Goal: Task Accomplishment & Management: Complete application form

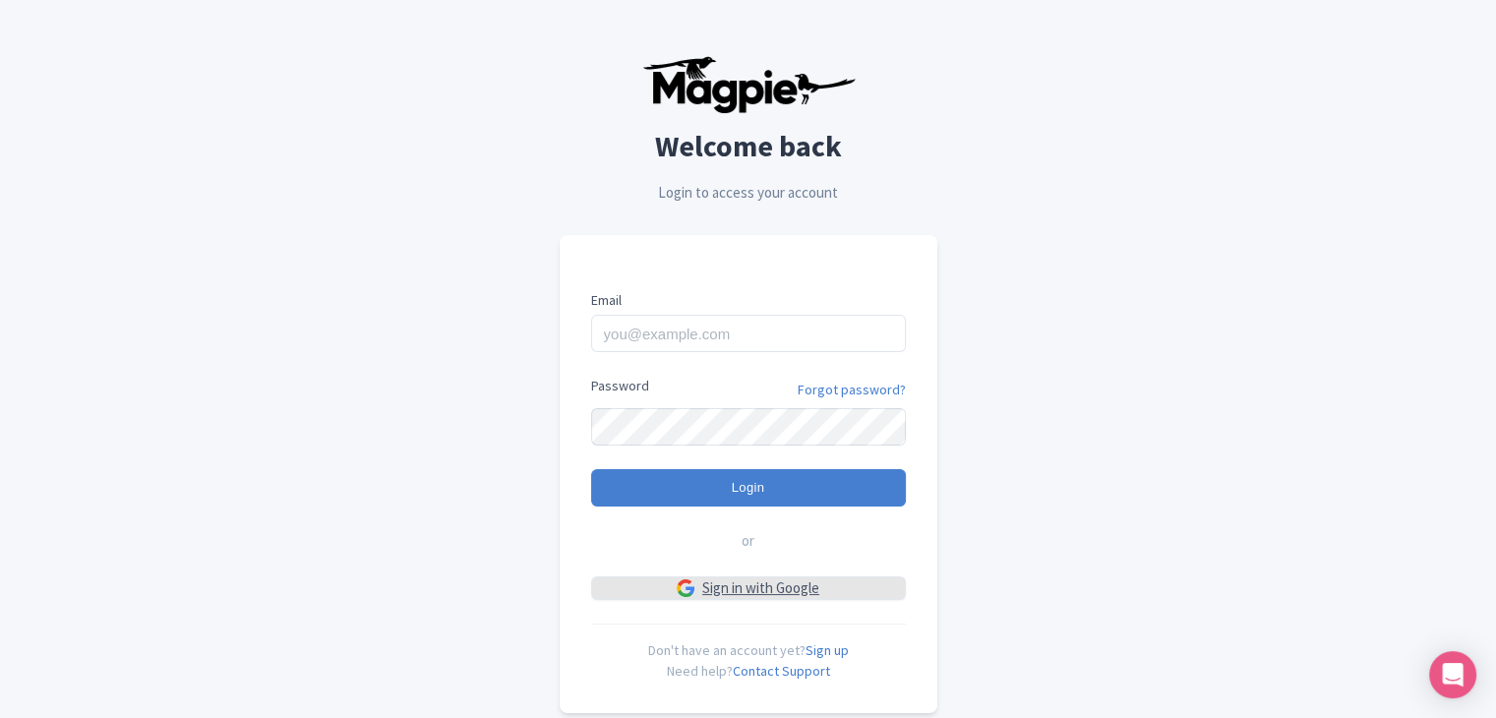
click at [693, 579] on img at bounding box center [686, 588] width 18 height 18
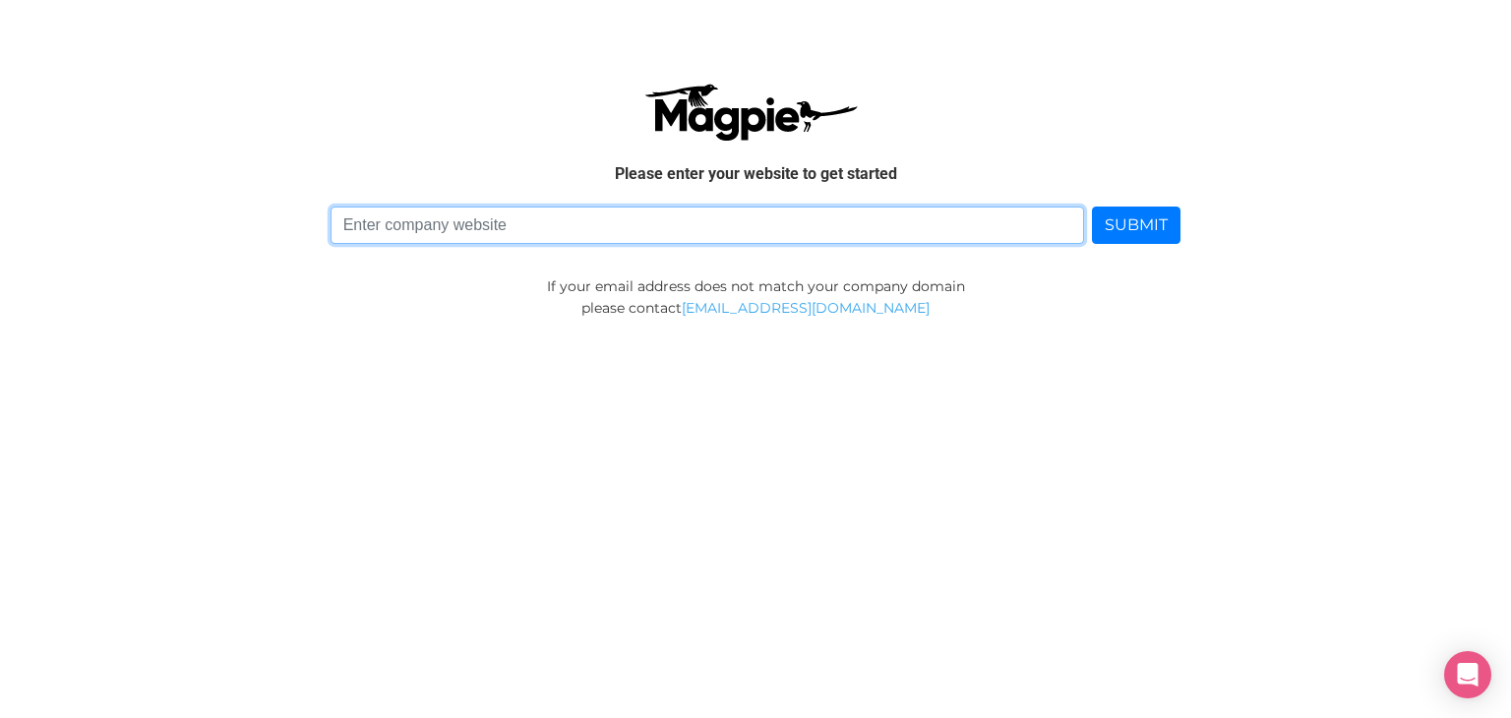
click at [627, 207] on input at bounding box center [708, 225] width 754 height 37
type input "Global Excellence Awards"
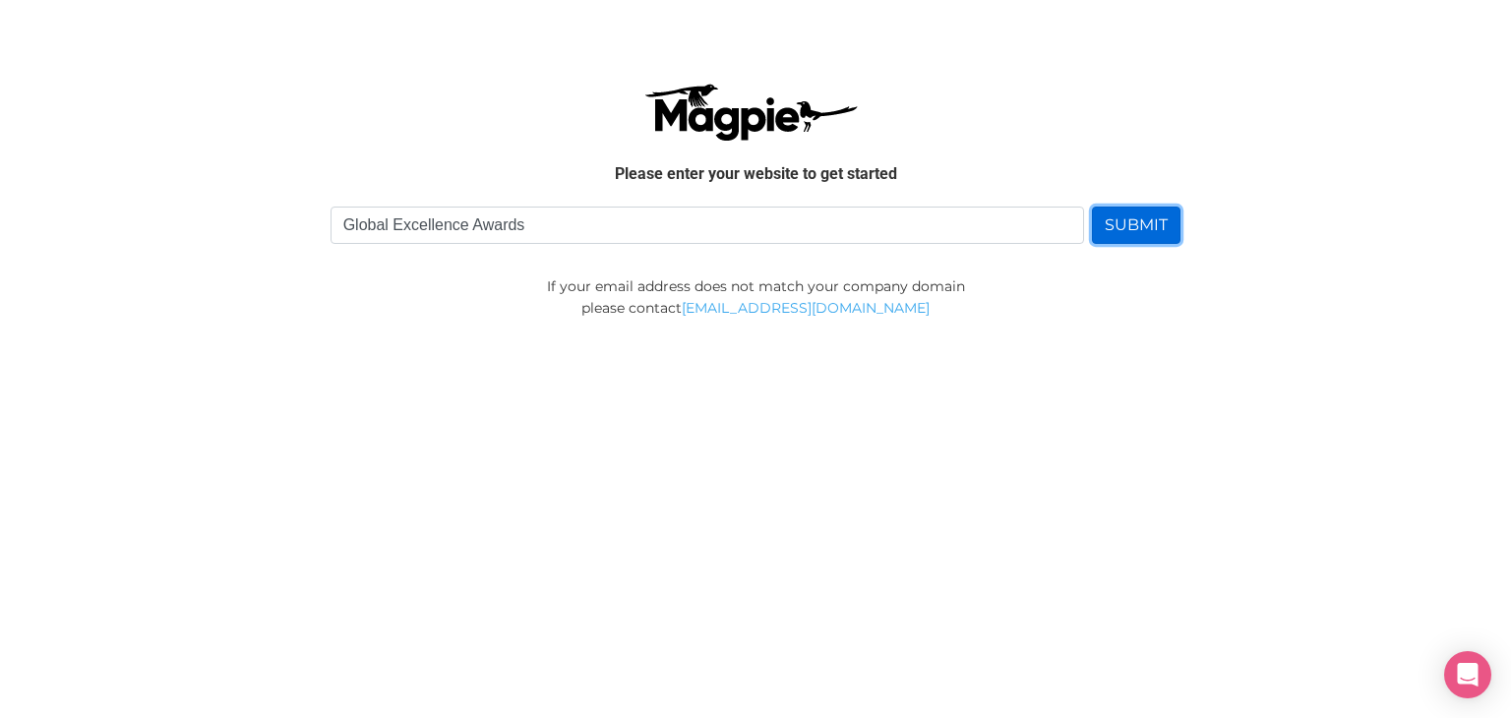
click at [1135, 221] on button "SUBMIT" at bounding box center [1136, 225] width 89 height 37
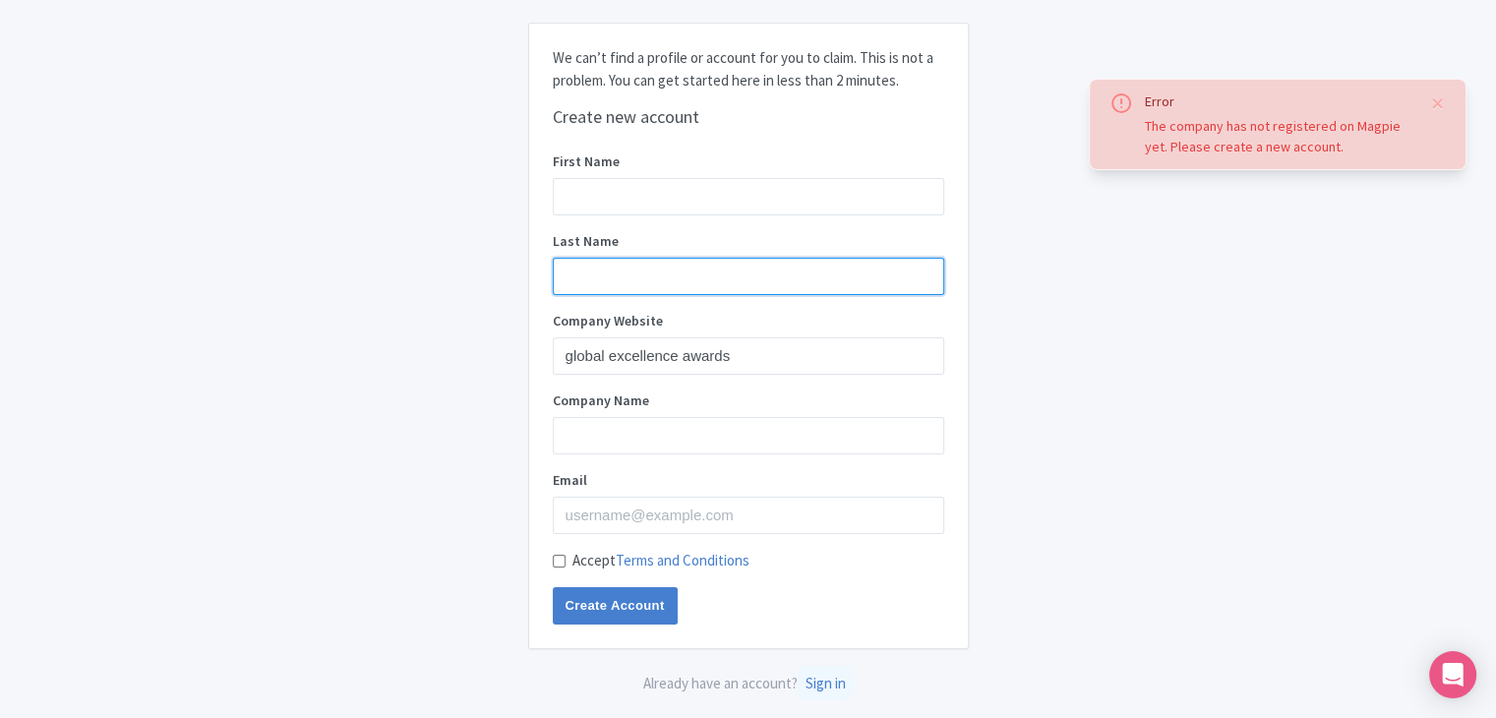
click at [595, 278] on input "Last Name" at bounding box center [749, 276] width 392 height 37
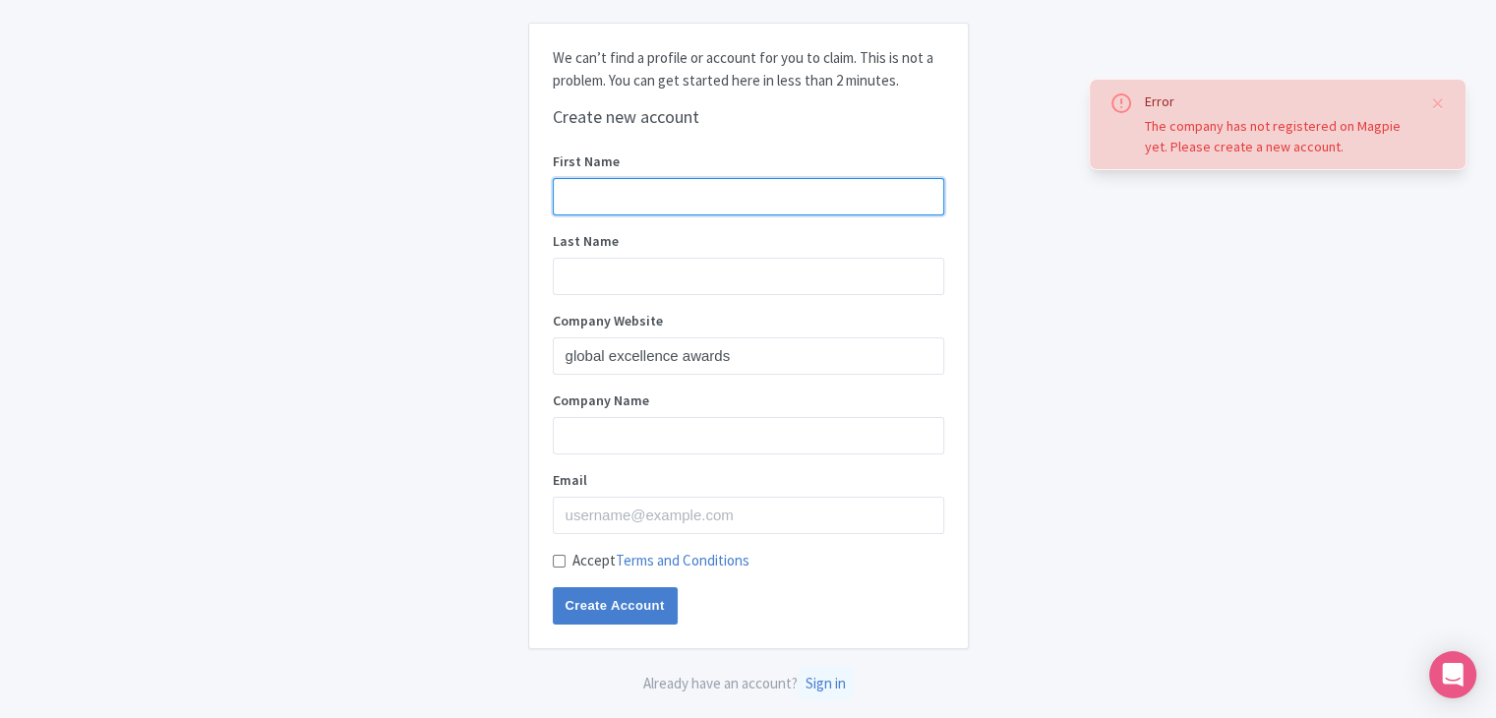
click at [618, 206] on input "First Name" at bounding box center [749, 196] width 392 height 37
type input "global"
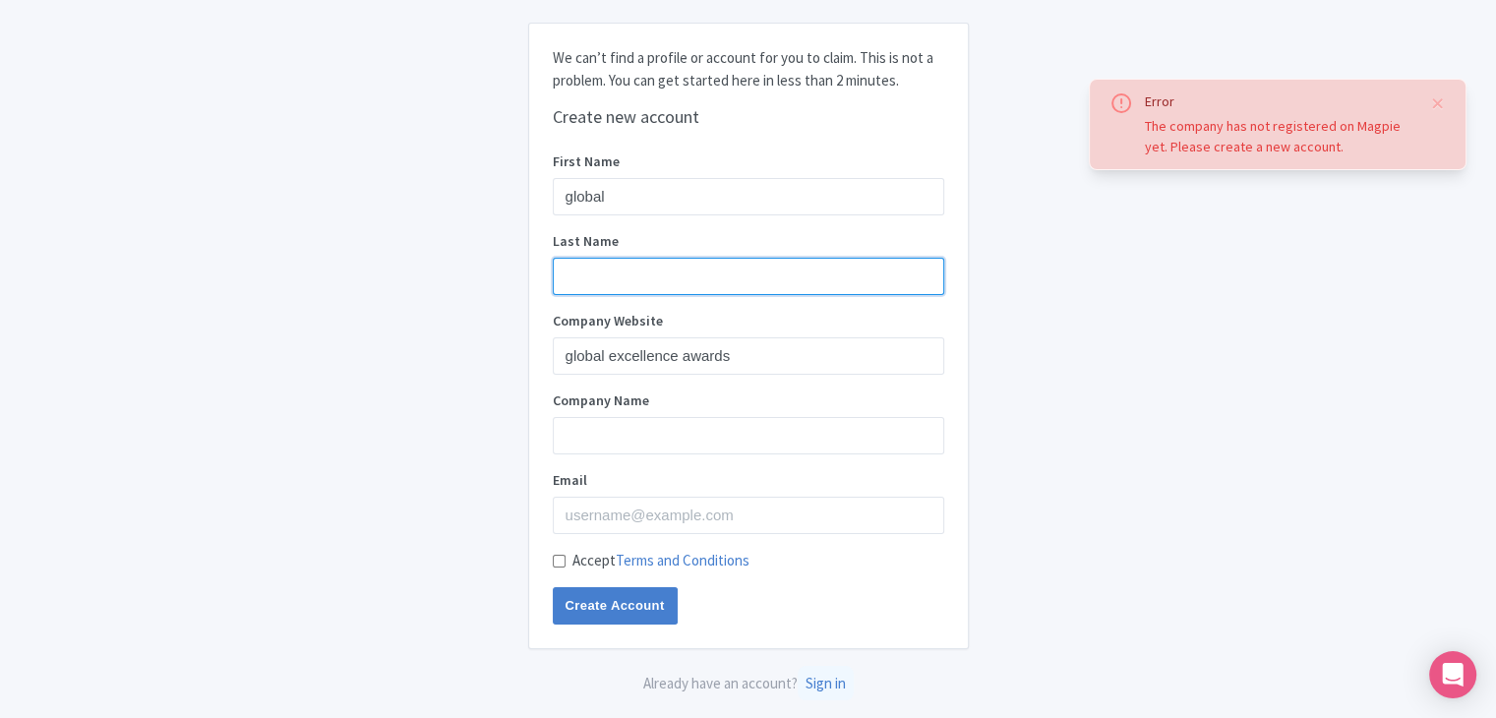
click at [599, 276] on input "Last Name" at bounding box center [749, 276] width 392 height 37
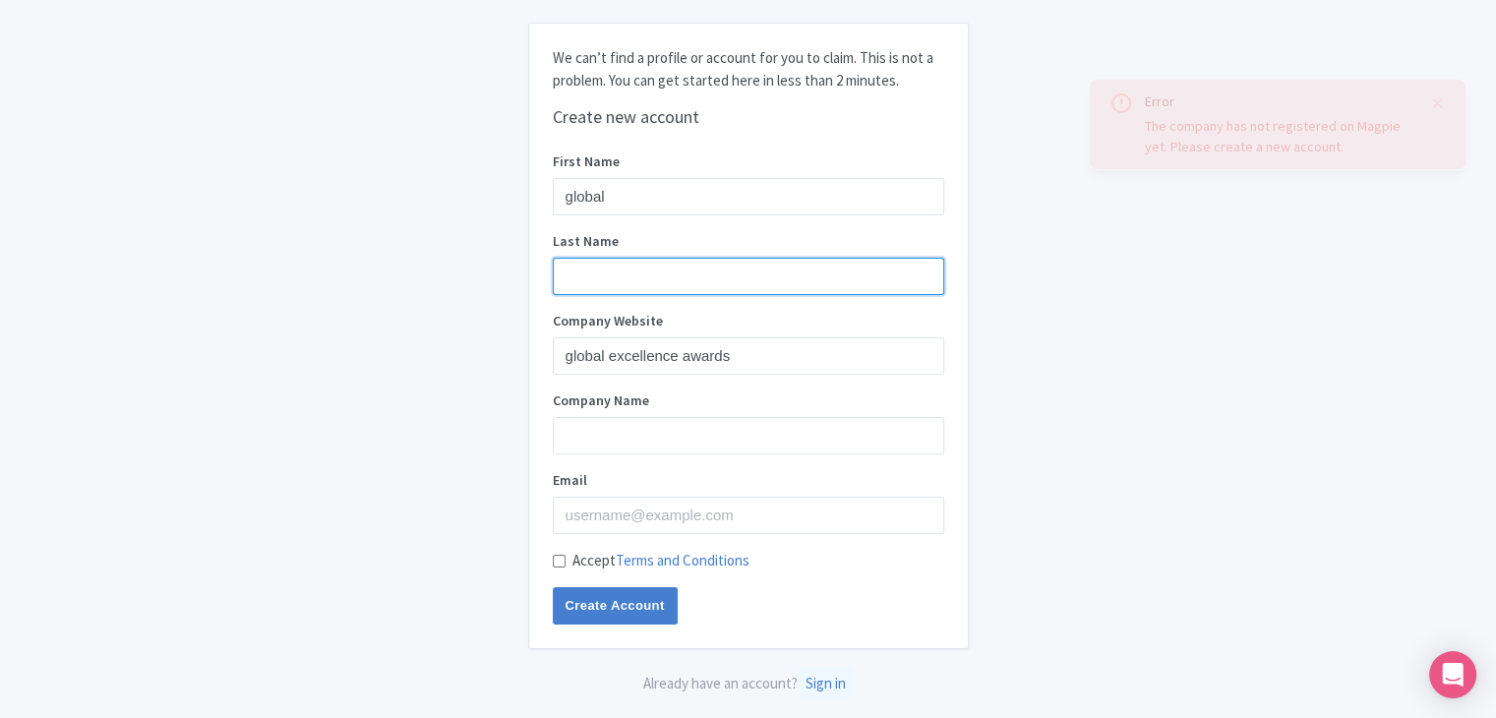
type input "awards01"
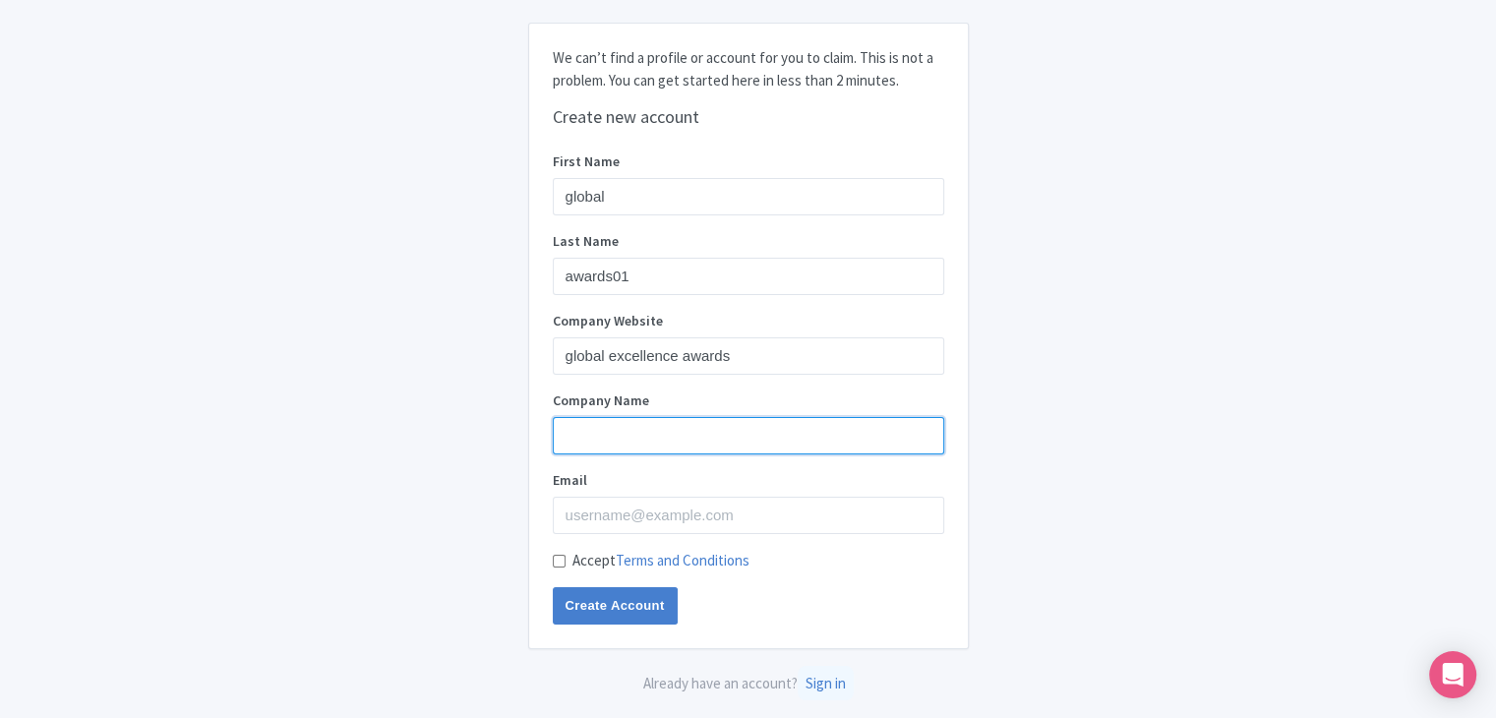
click at [659, 438] on input "Company Name" at bounding box center [749, 435] width 392 height 37
type input "globalexcellenceawards"
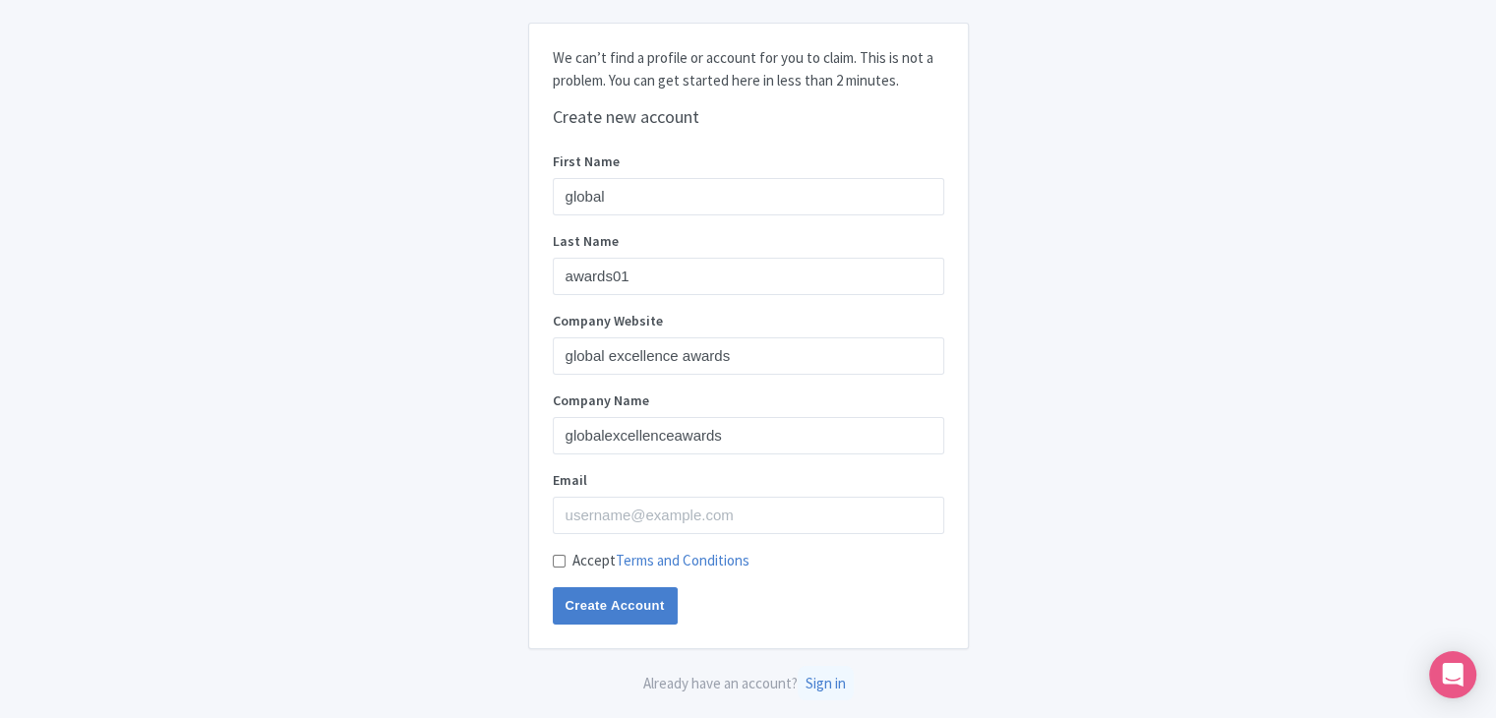
click at [674, 493] on div "Email" at bounding box center [749, 502] width 392 height 64
click at [675, 510] on input "Email" at bounding box center [749, 515] width 392 height 37
type input "globalexcellenceawards01@gmail.com"
click at [567, 556] on div "Accept Terms and Conditions" at bounding box center [749, 561] width 392 height 23
click at [554, 565] on input "Accept Terms and Conditions" at bounding box center [559, 561] width 13 height 13
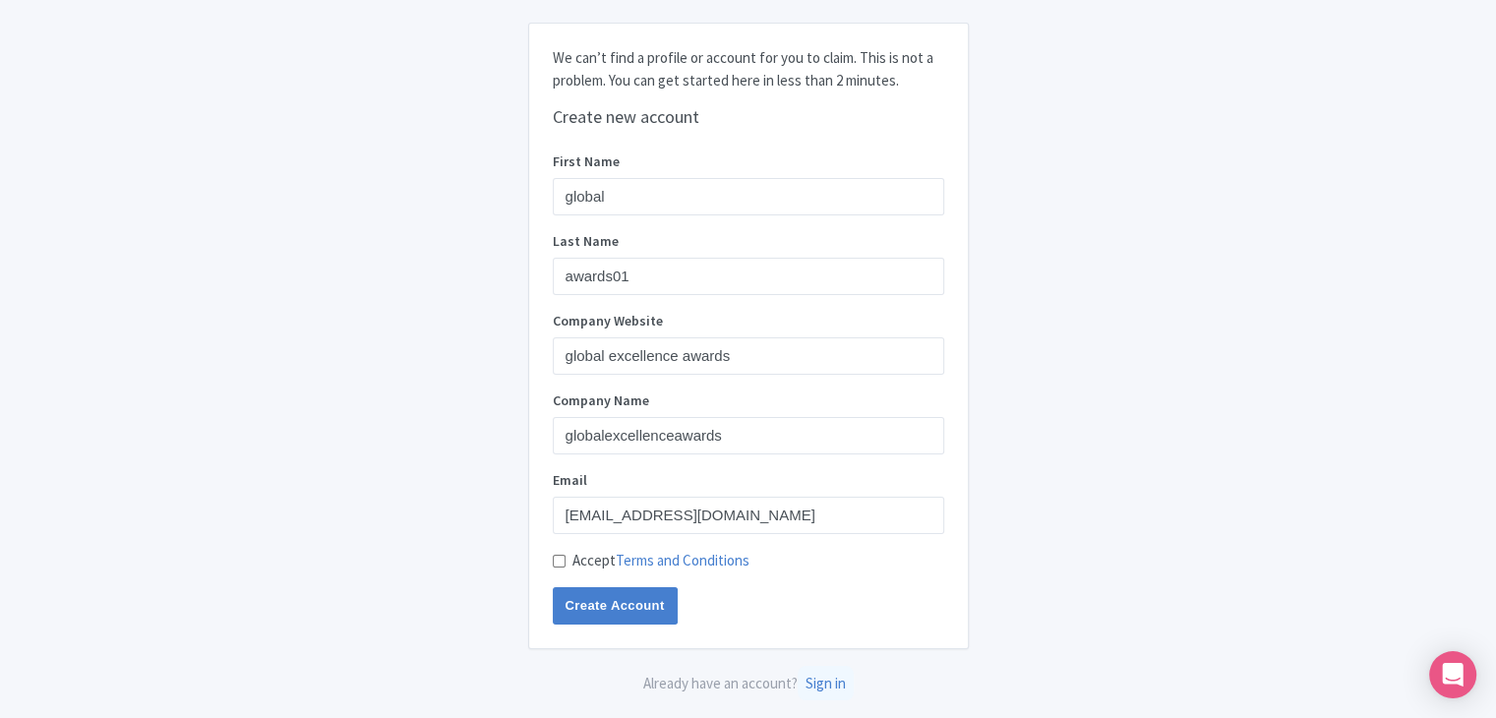
checkbox input "true"
click at [575, 601] on input "Create Account" at bounding box center [615, 605] width 125 height 37
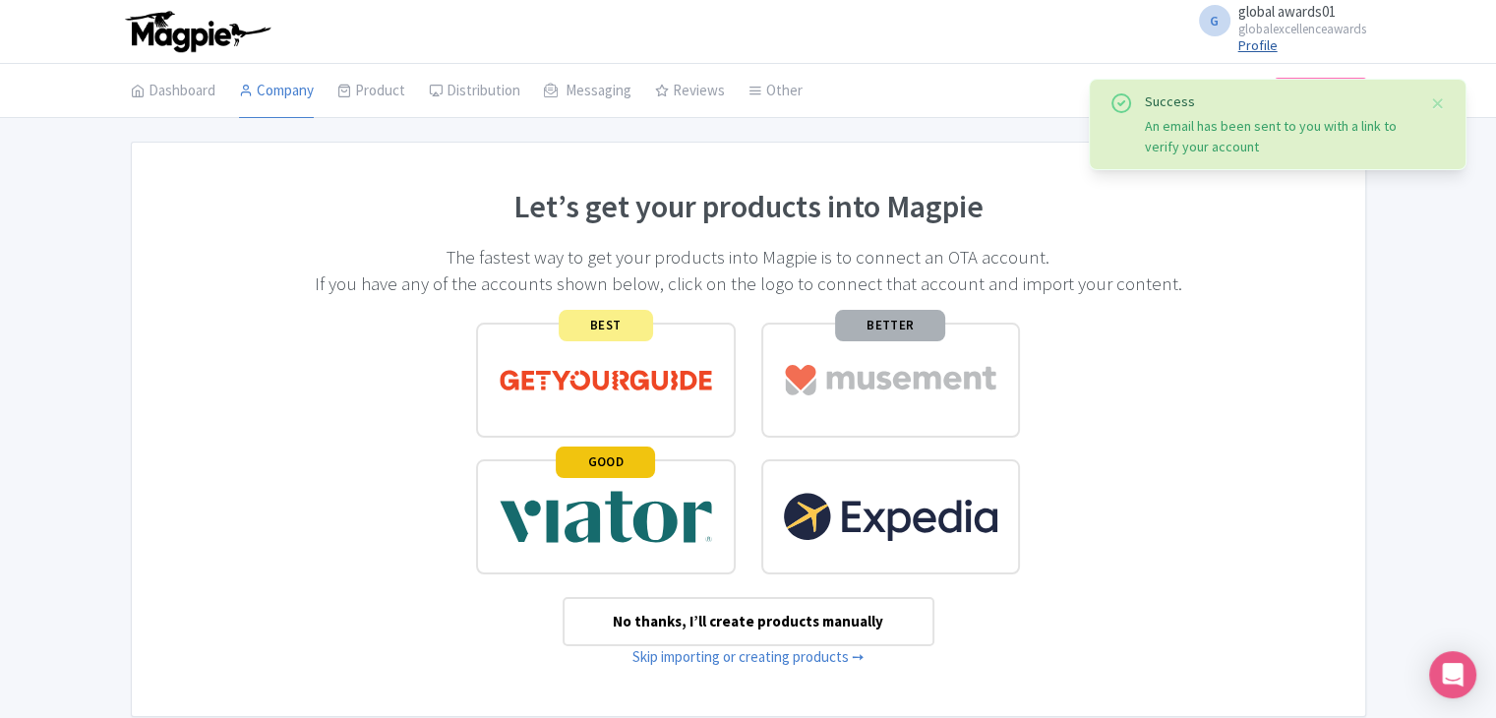
click at [1251, 42] on link "Profile" at bounding box center [1257, 45] width 39 height 18
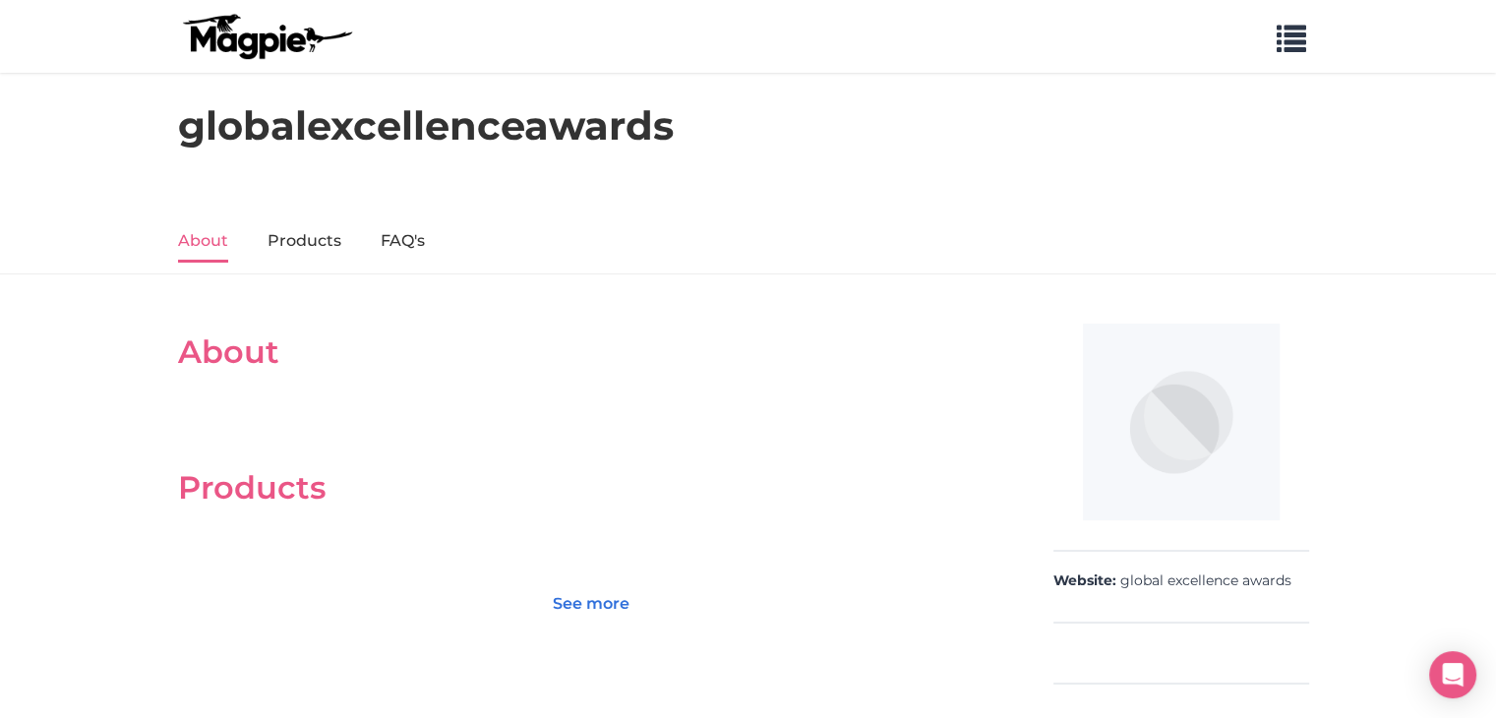
scroll to position [306, 0]
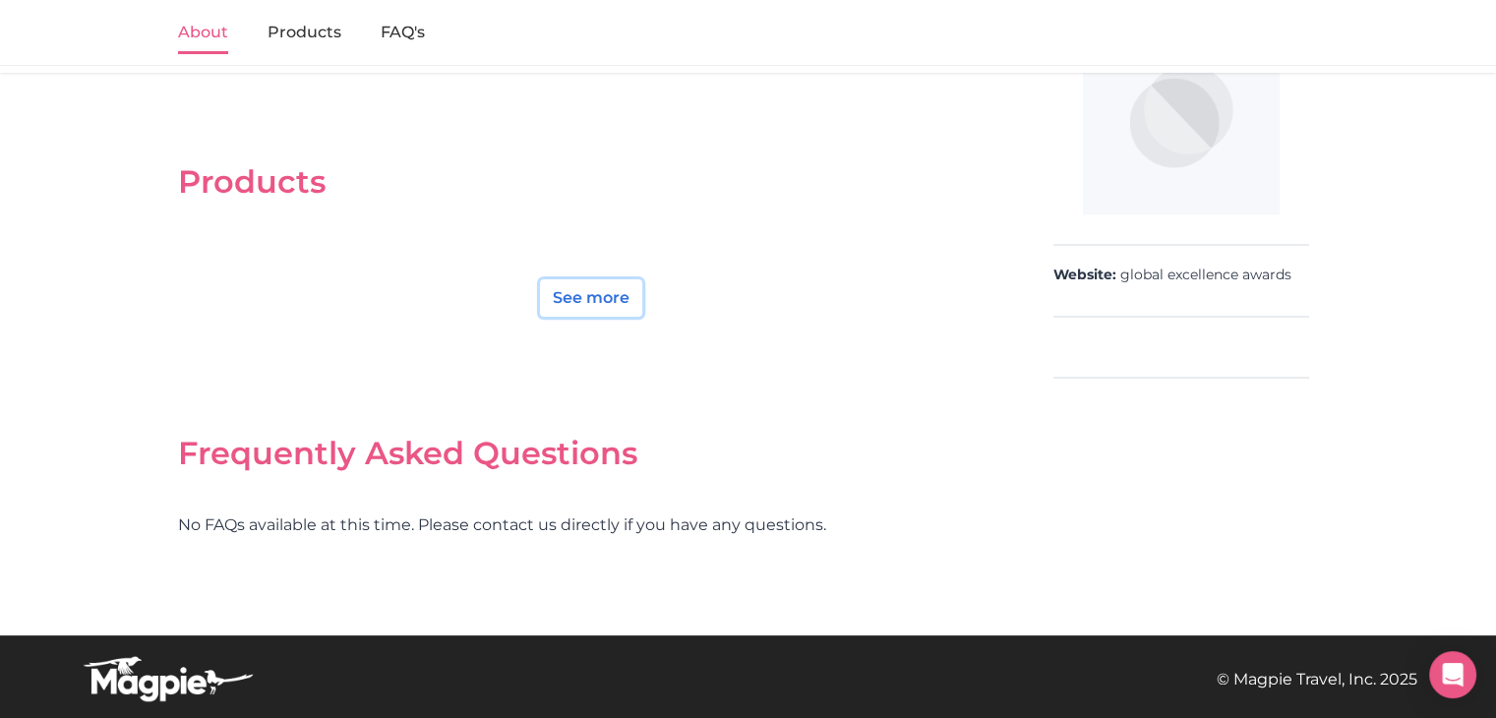
click at [592, 298] on link "See more" at bounding box center [591, 297] width 102 height 37
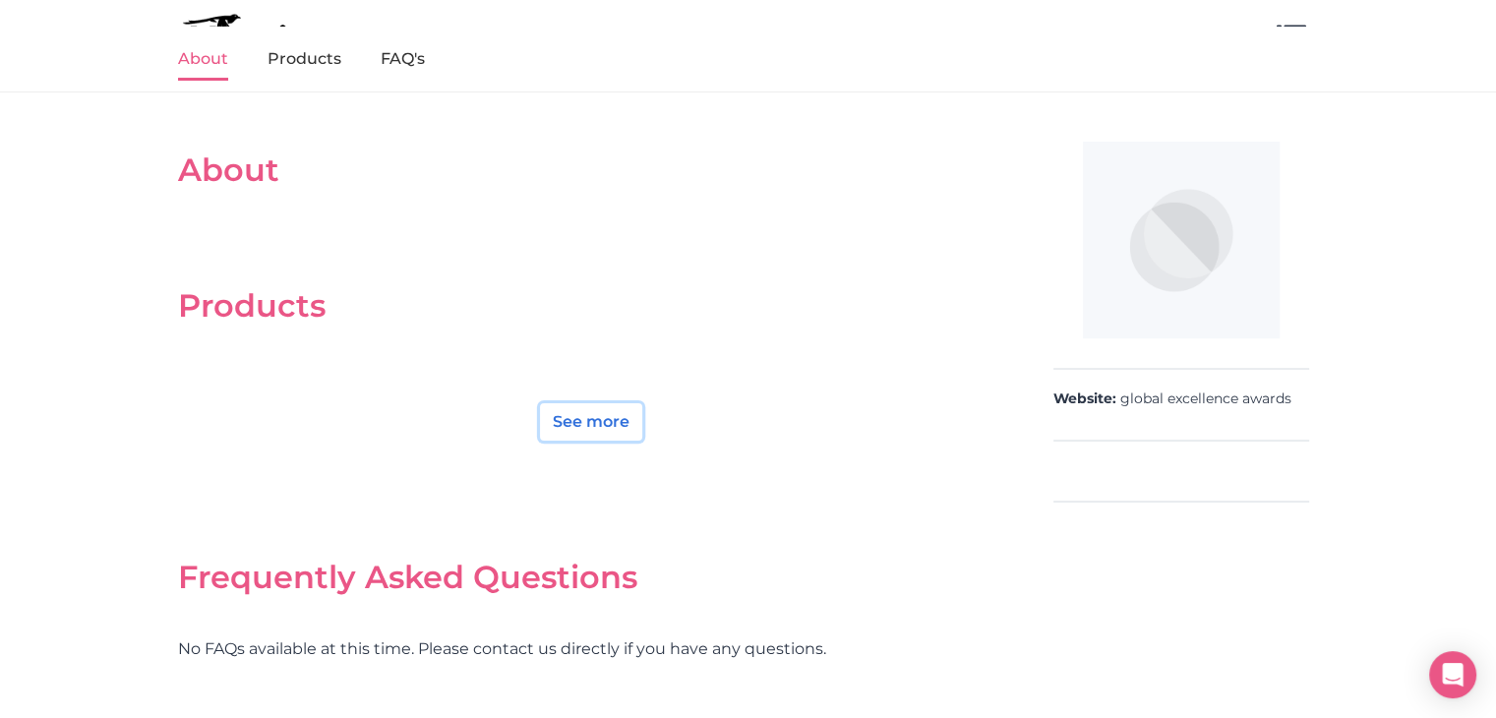
scroll to position [0, 0]
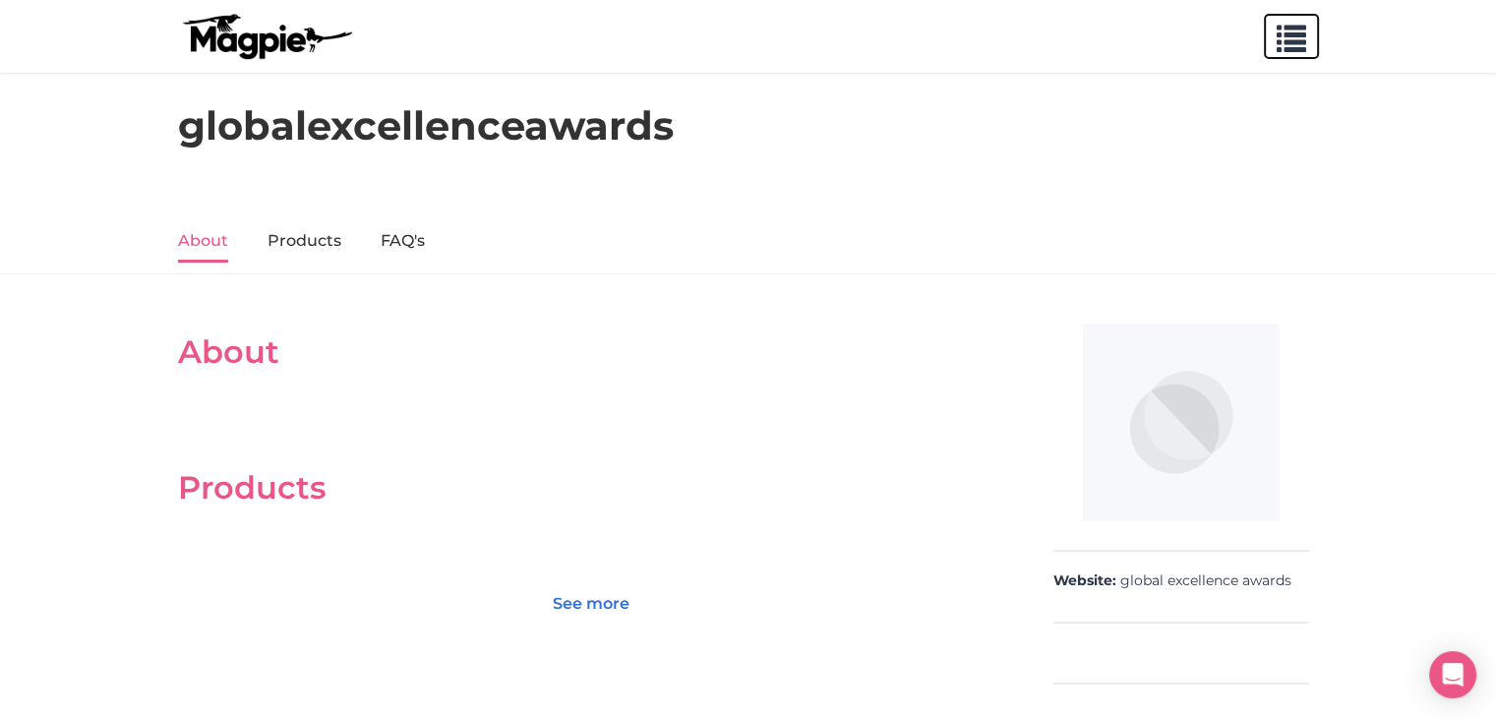
click at [1283, 44] on span "button" at bounding box center [1292, 35] width 30 height 30
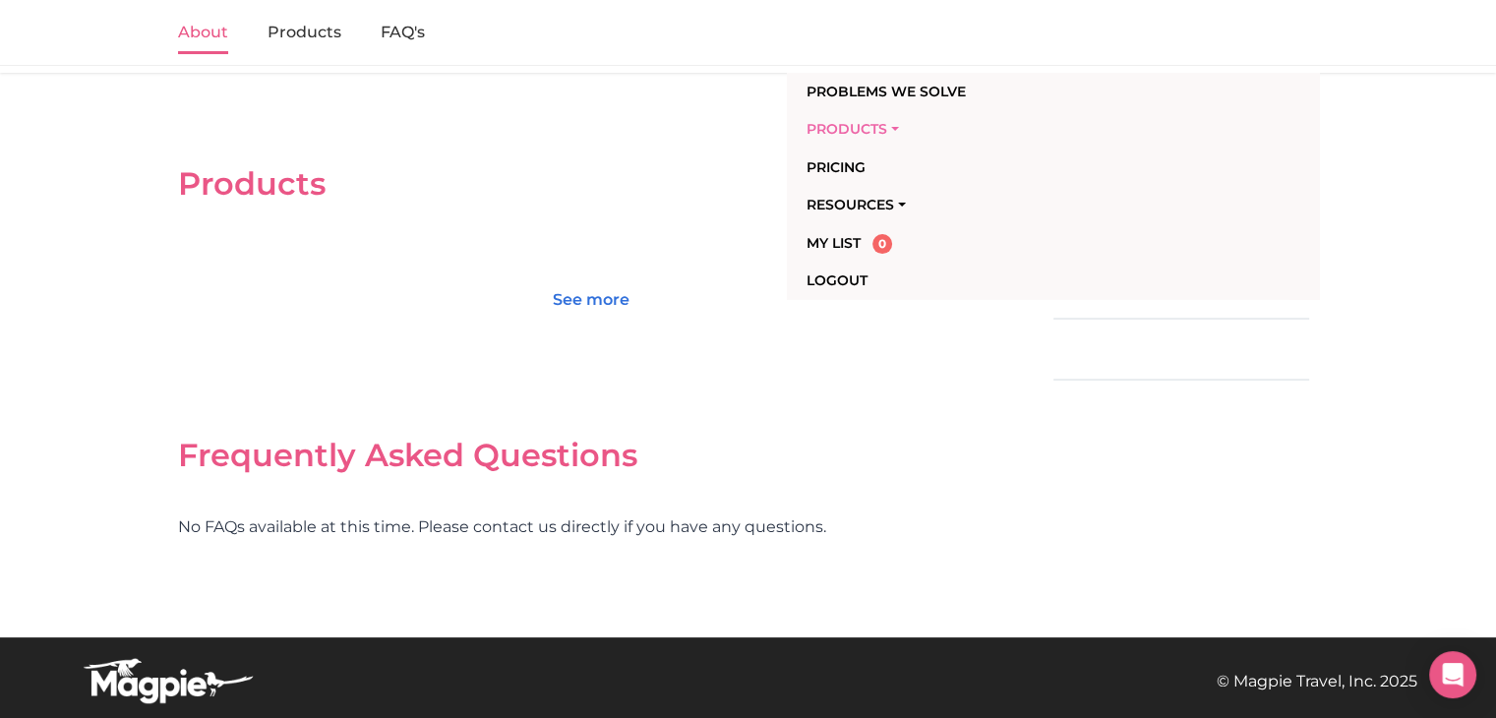
scroll to position [306, 0]
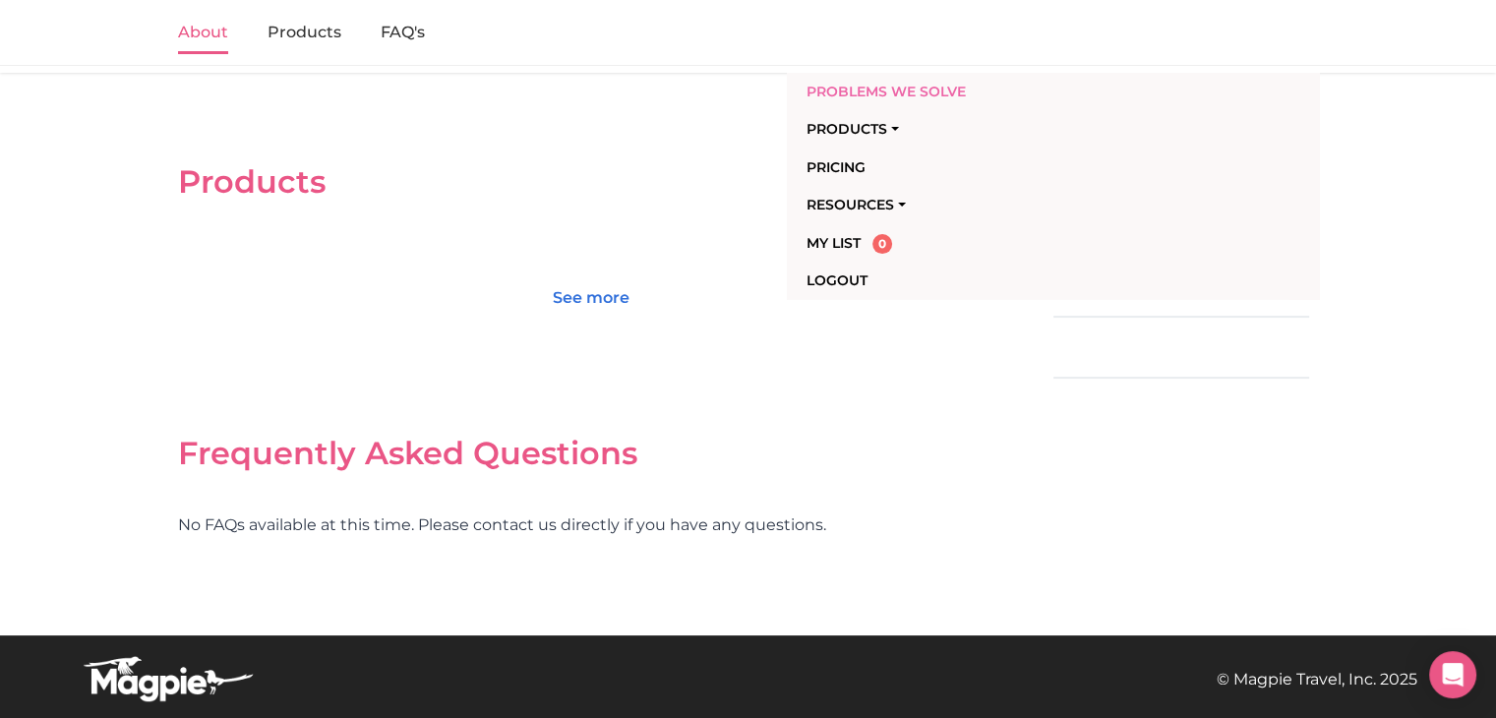
click at [873, 76] on link "Problems we solve" at bounding box center [940, 91] width 267 height 37
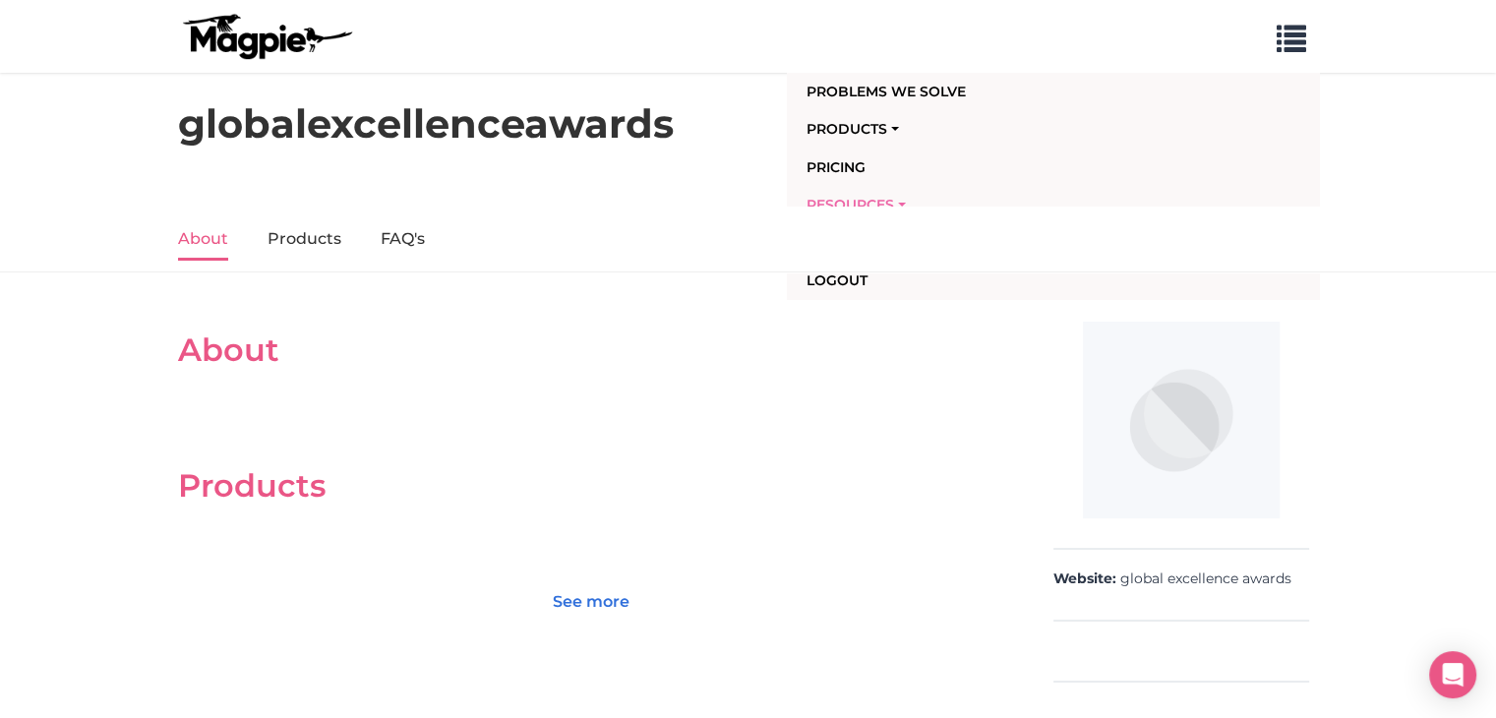
scroll to position [0, 0]
click at [926, 469] on h2 "Products" at bounding box center [591, 487] width 826 height 37
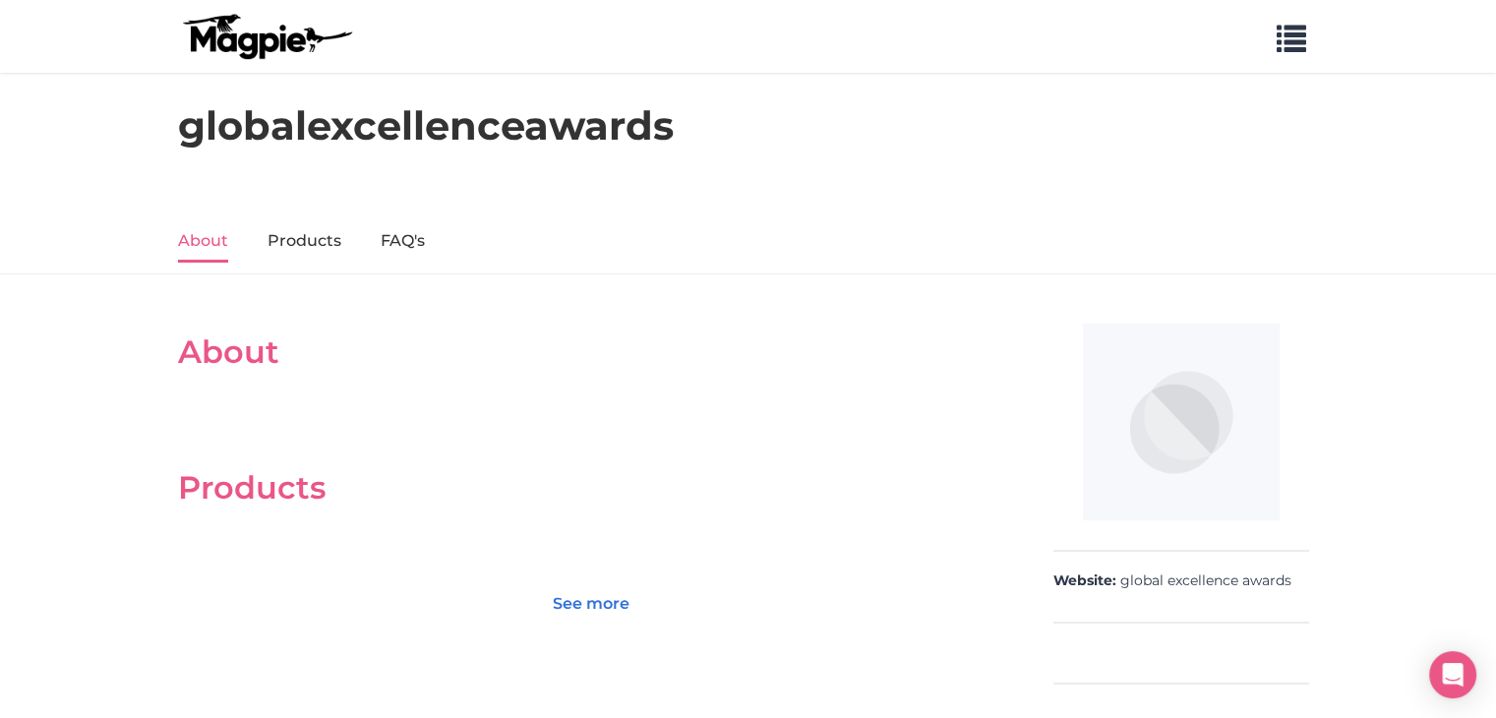
drag, startPoint x: 1161, startPoint y: 594, endPoint x: 1158, endPoint y: 498, distance: 96.4
click at [1162, 594] on div "Website: global excellence awards" at bounding box center [1182, 588] width 256 height 73
click at [1158, 491] on img at bounding box center [1181, 422] width 197 height 197
click at [1180, 583] on link "global excellence awards" at bounding box center [1205, 582] width 171 height 20
